Goal: Find specific page/section: Find specific page/section

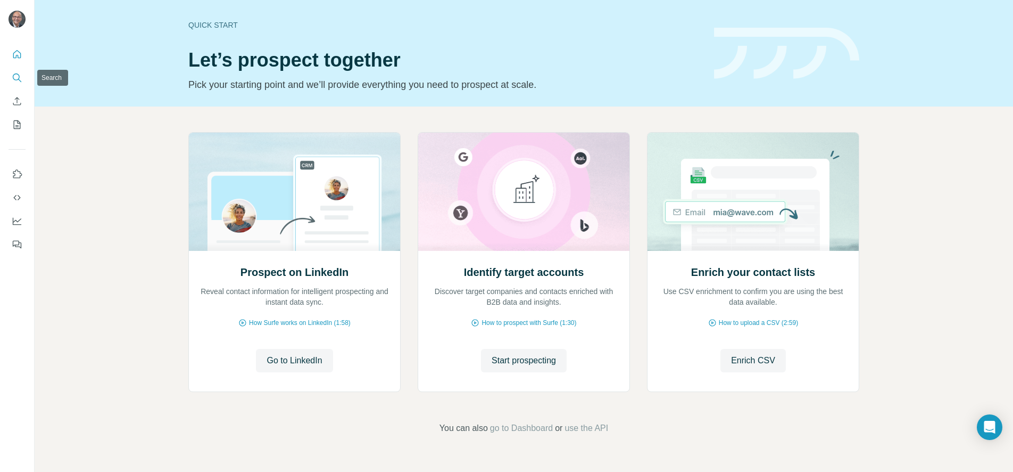
click at [16, 79] on icon "Search" at bounding box center [17, 77] width 11 height 11
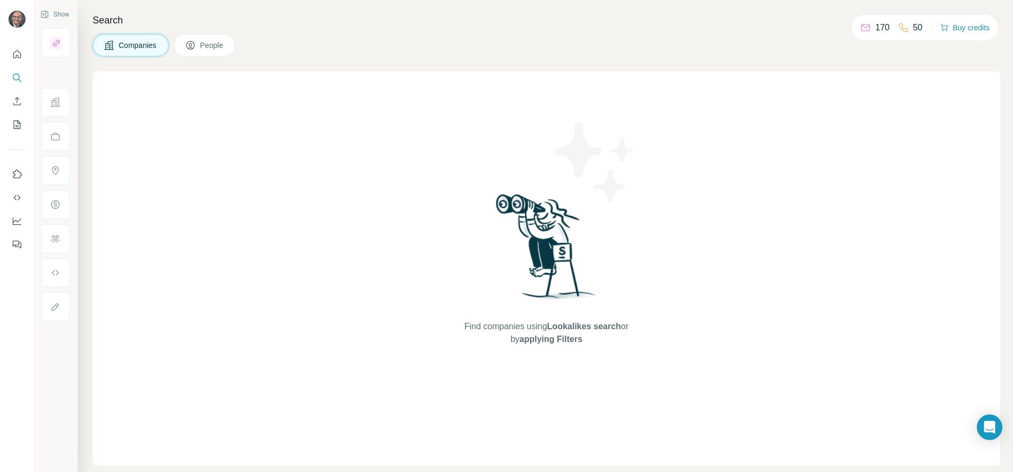
click at [128, 46] on span "Companies" at bounding box center [138, 45] width 39 height 11
click at [137, 92] on div "Find companies using Lookalikes search or by applying Filters" at bounding box center [547, 268] width 908 height 394
click at [542, 334] on span "applying Filters" at bounding box center [550, 338] width 63 height 9
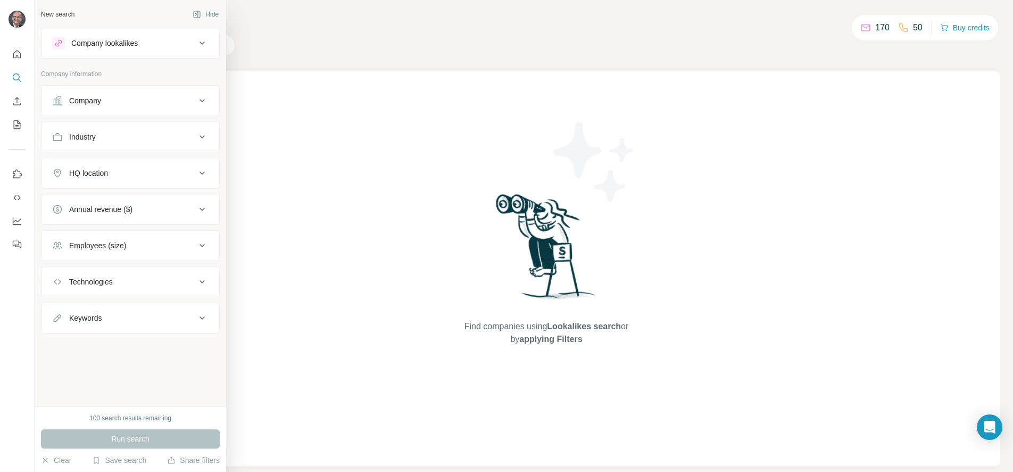
click at [203, 101] on icon at bounding box center [202, 100] width 5 height 3
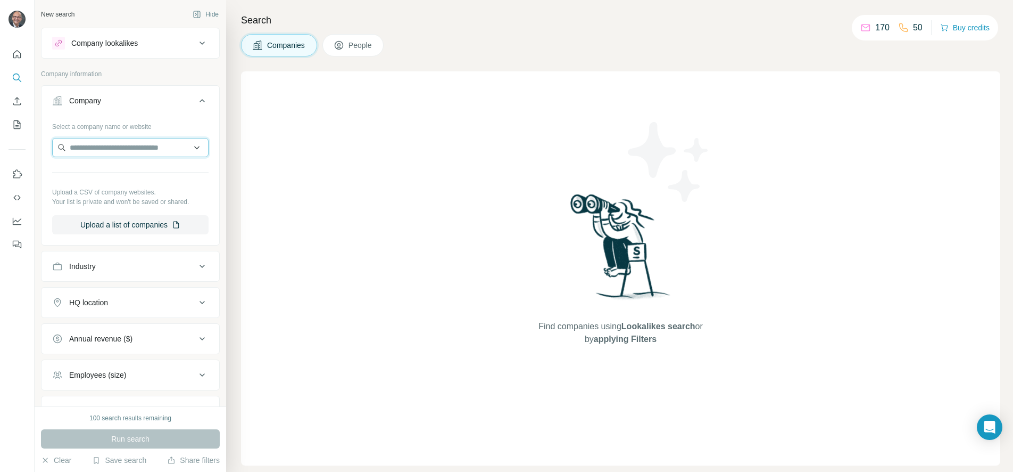
click at [165, 150] on input "text" at bounding box center [130, 147] width 156 height 19
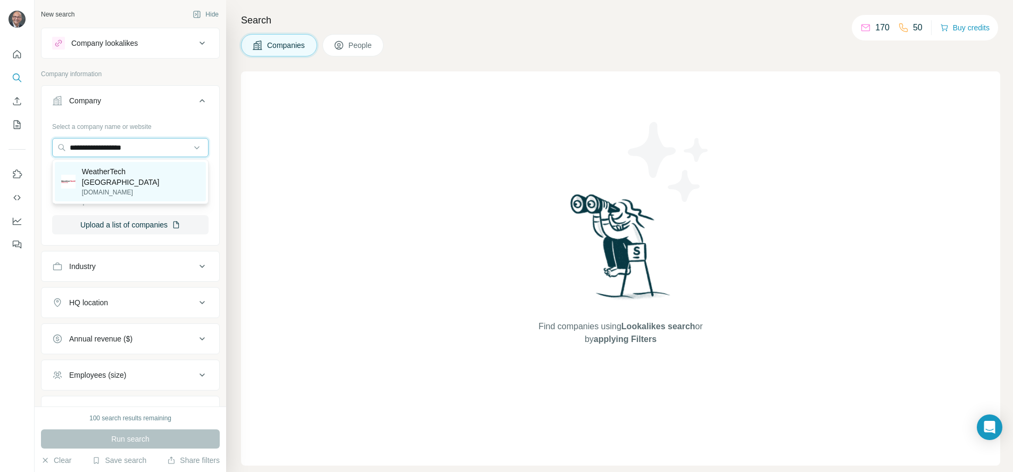
type input "**********"
click at [136, 187] on p "[DOMAIN_NAME]" at bounding box center [141, 192] width 118 height 10
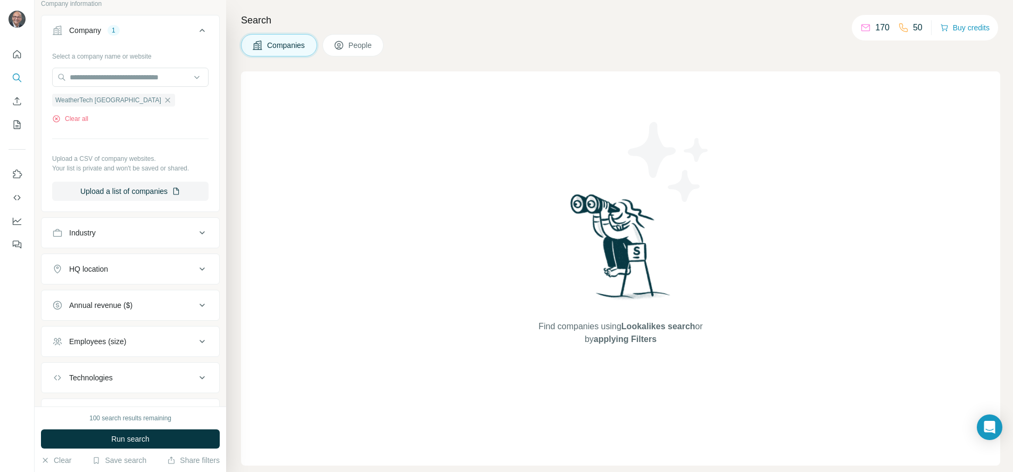
scroll to position [71, 0]
click at [199, 341] on icon at bounding box center [202, 340] width 13 height 13
click at [200, 340] on icon at bounding box center [202, 340] width 13 height 13
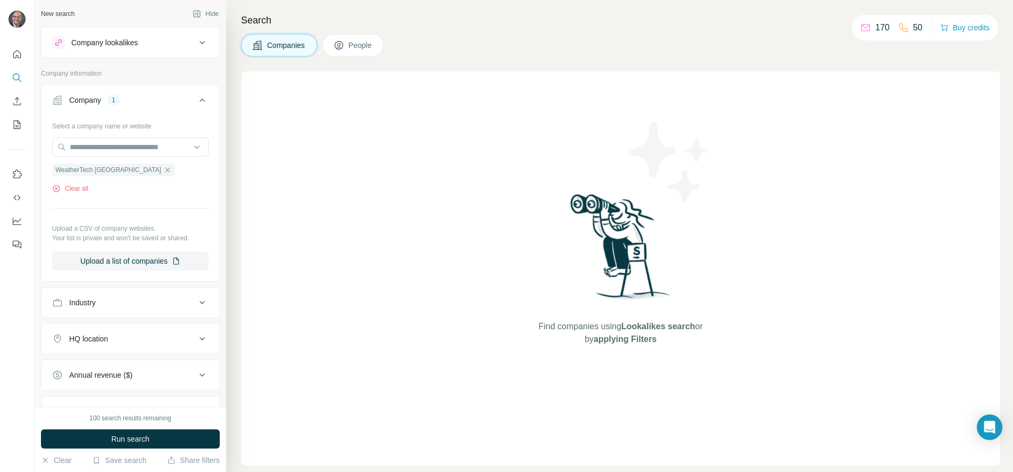
scroll to position [0, 0]
click at [203, 42] on icon at bounding box center [202, 43] width 5 height 3
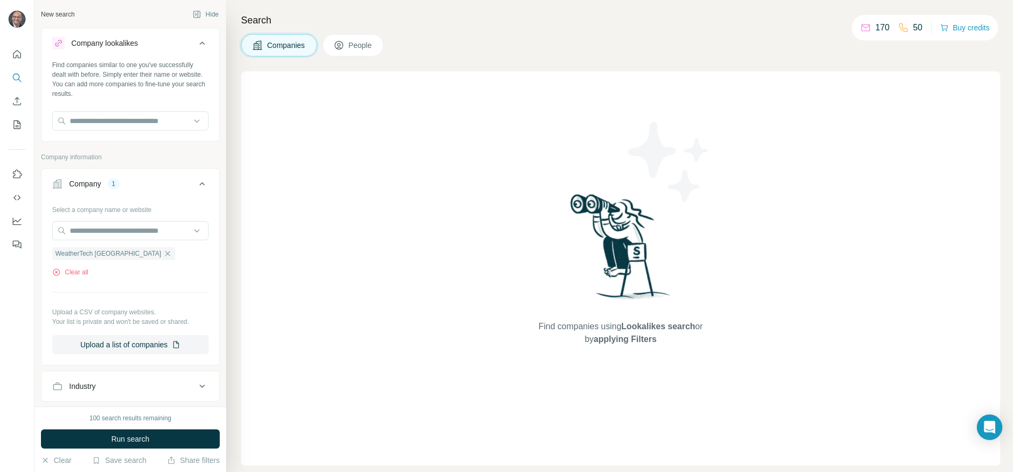
click at [203, 42] on icon at bounding box center [202, 43] width 13 height 13
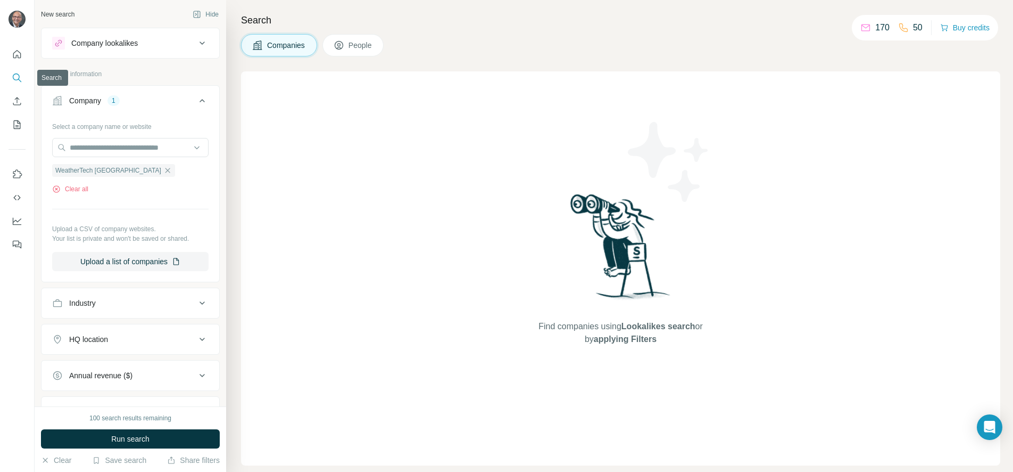
click at [15, 80] on icon "Search" at bounding box center [17, 77] width 11 height 11
click at [16, 78] on icon "Search" at bounding box center [17, 77] width 11 height 11
click at [358, 45] on span "People" at bounding box center [361, 45] width 24 height 11
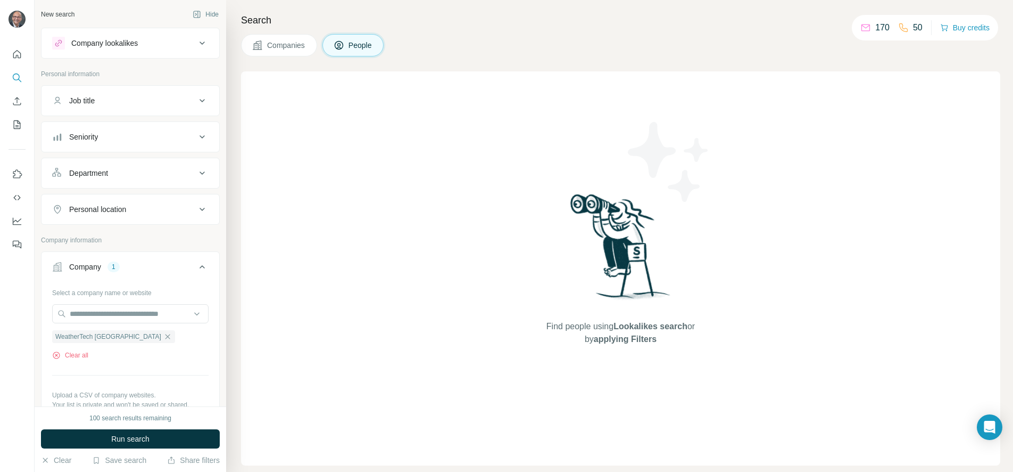
click at [202, 42] on icon at bounding box center [202, 43] width 13 height 13
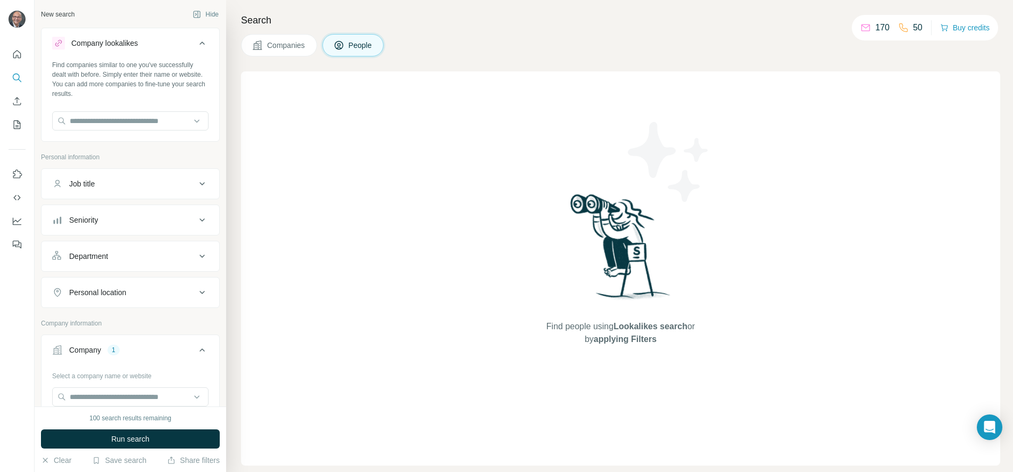
click at [203, 43] on icon at bounding box center [202, 43] width 13 height 13
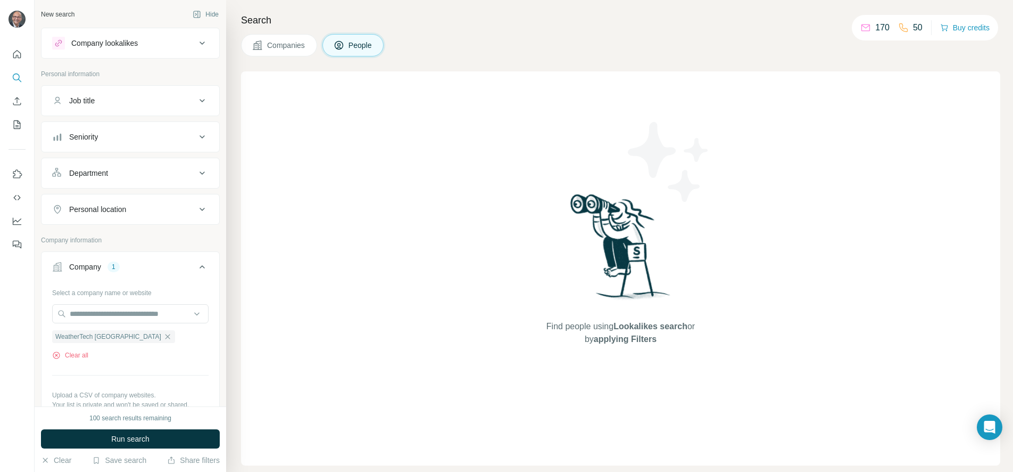
click at [203, 40] on icon at bounding box center [202, 43] width 13 height 13
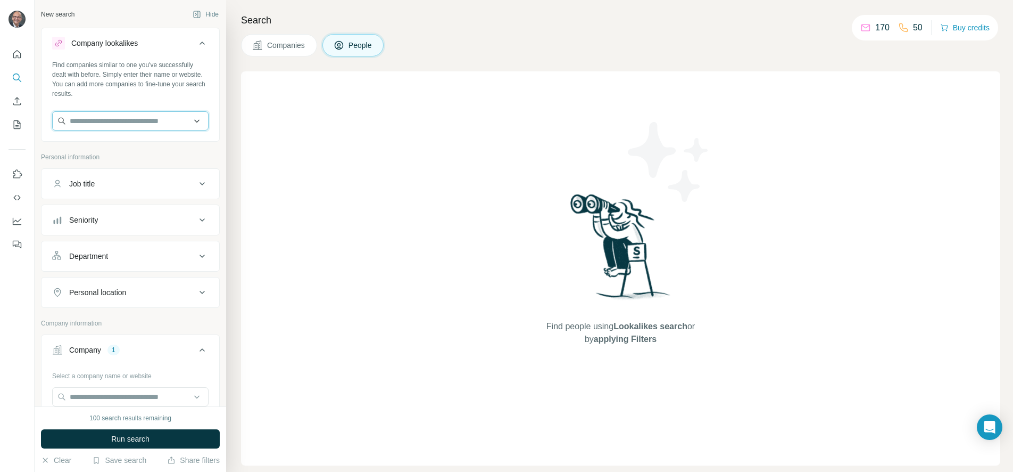
click at [197, 122] on input "text" at bounding box center [130, 120] width 156 height 19
click at [202, 40] on icon at bounding box center [202, 43] width 13 height 13
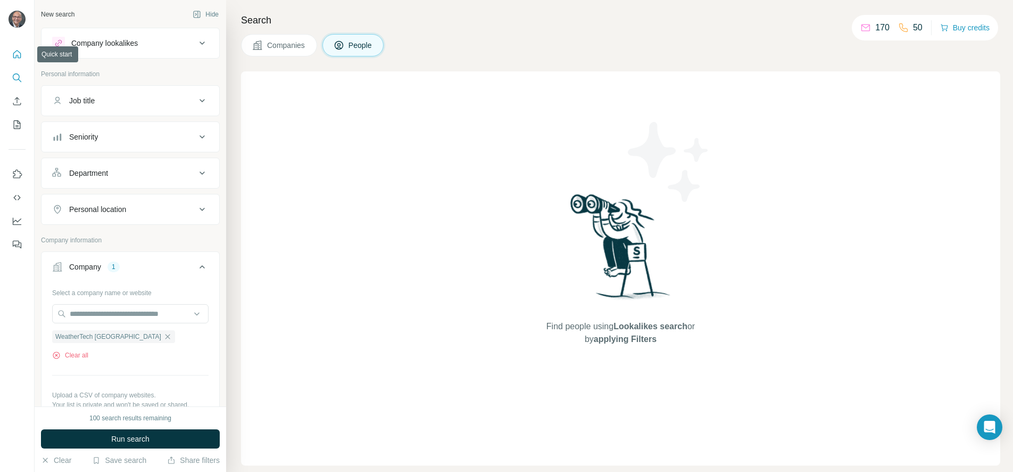
click at [18, 52] on icon "Quick start" at bounding box center [17, 54] width 11 height 11
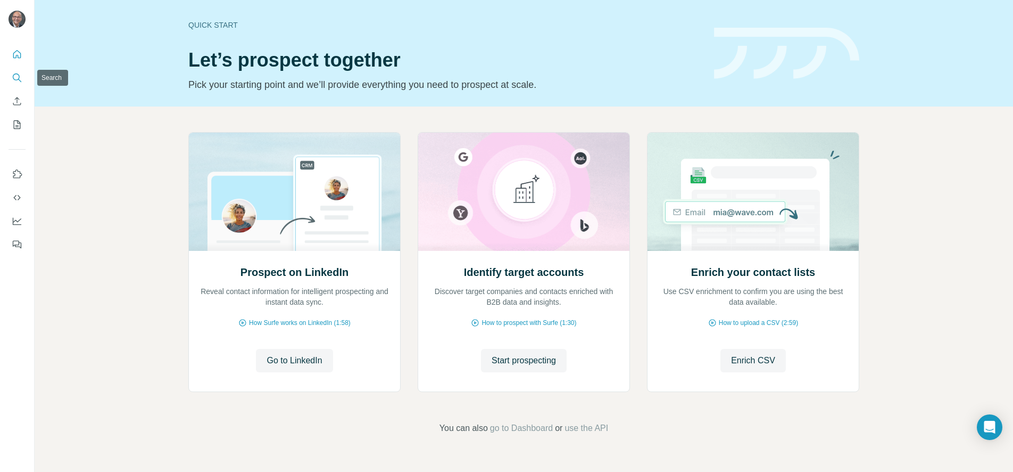
click at [18, 77] on icon "Search" at bounding box center [17, 77] width 11 height 11
